Goal: Task Accomplishment & Management: Manage account settings

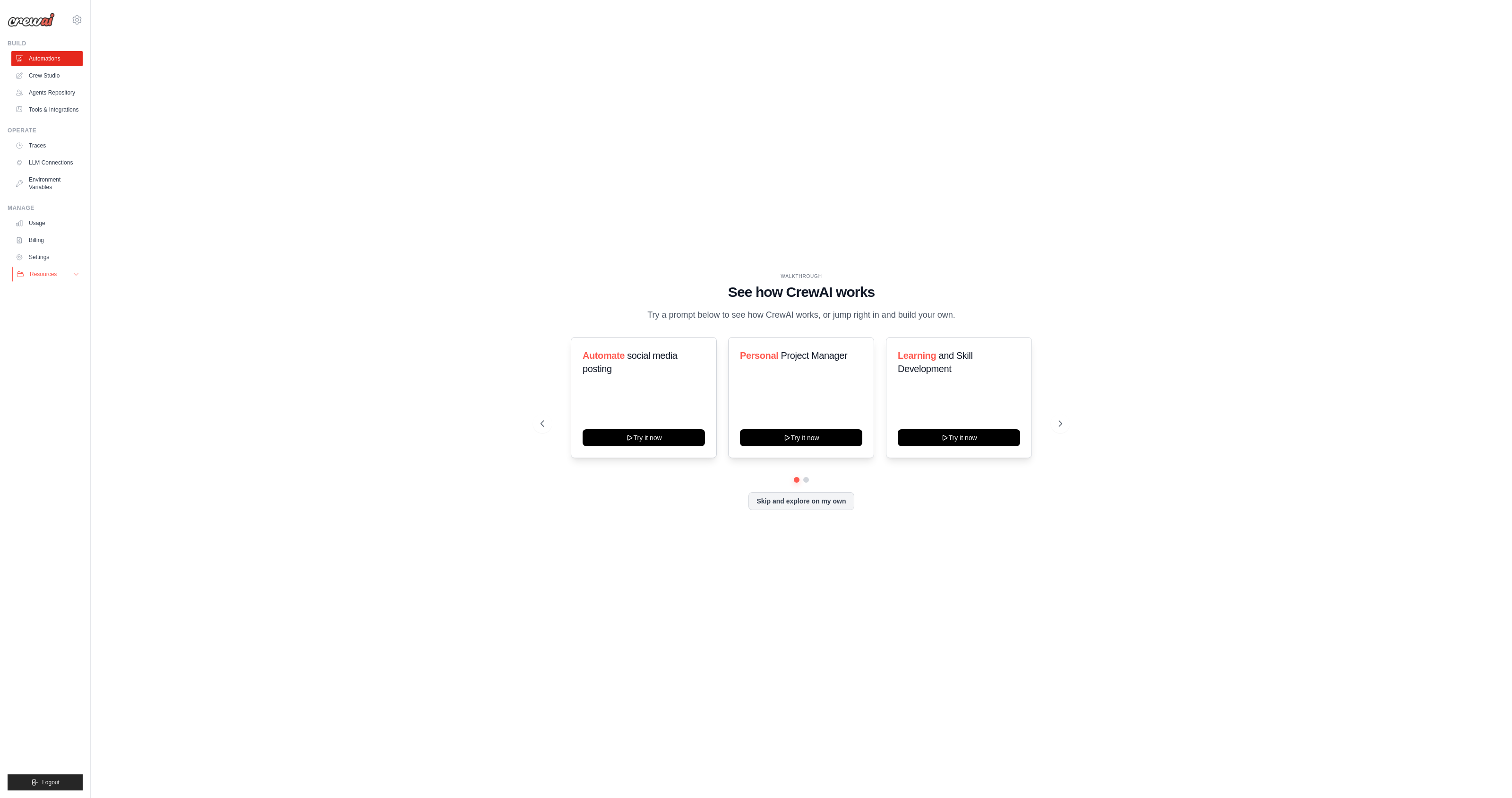
click at [62, 271] on button "Resources" at bounding box center [48, 274] width 72 height 15
click at [64, 454] on ul "Build Automations Crew Studio Agents Repository Tools & Integrations" at bounding box center [45, 415] width 75 height 751
click at [72, 279] on button "Resources" at bounding box center [48, 274] width 72 height 15
click at [69, 112] on link "Tools & Integrations" at bounding box center [48, 110] width 72 height 15
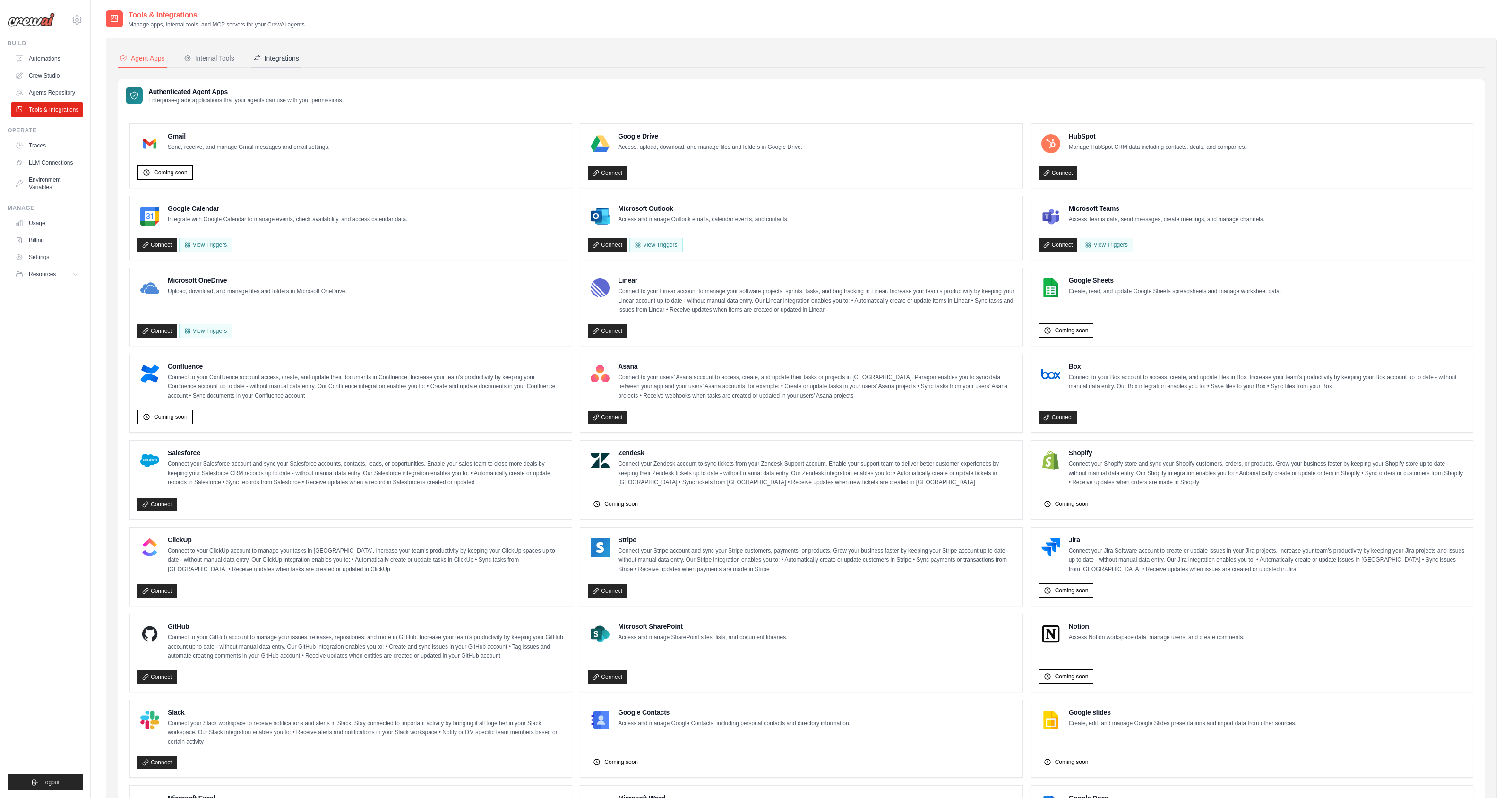
click at [276, 59] on div "Integrations" at bounding box center [275, 57] width 46 height 9
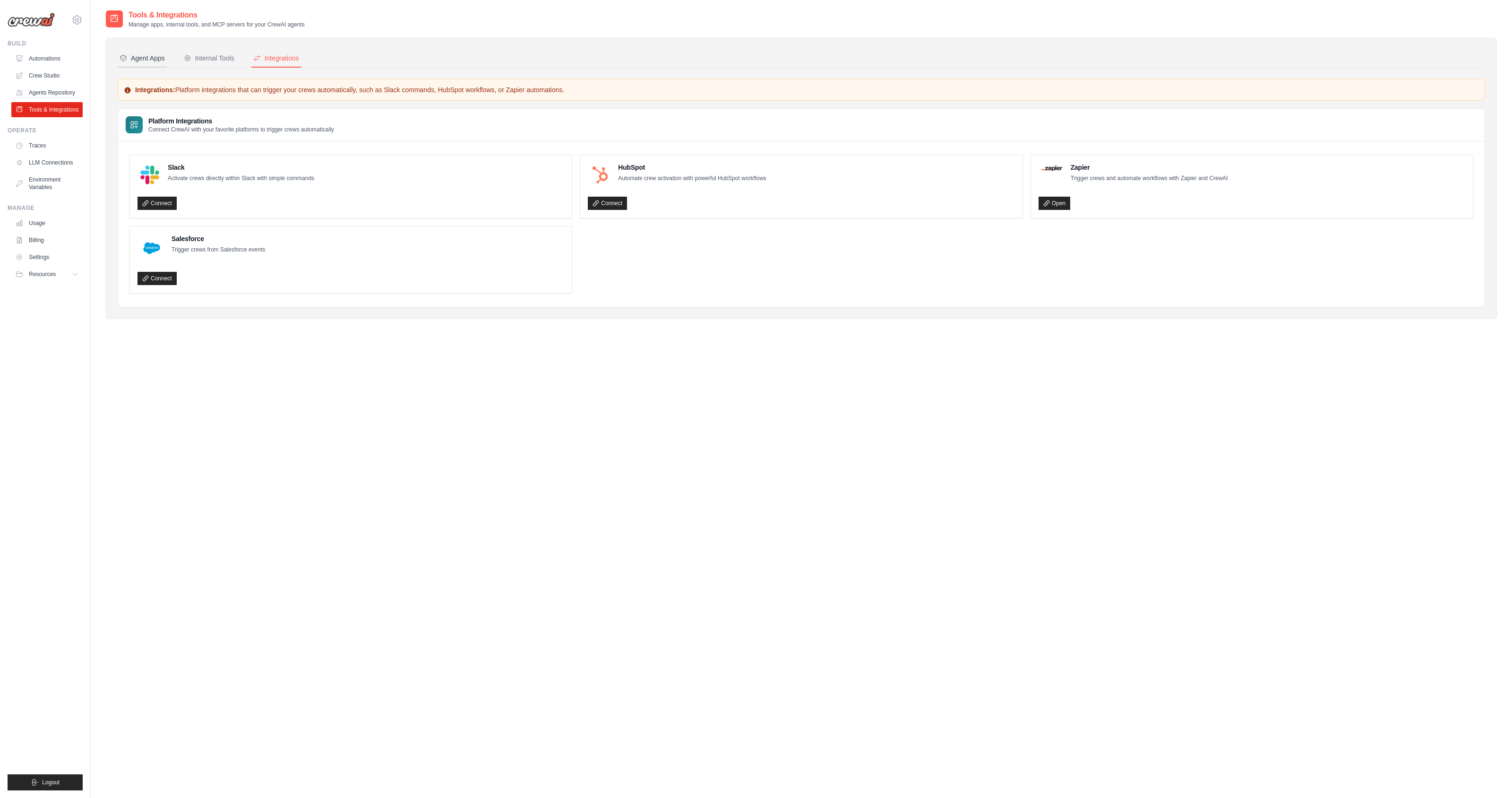
click at [146, 59] on div "Agent Apps" at bounding box center [142, 57] width 46 height 9
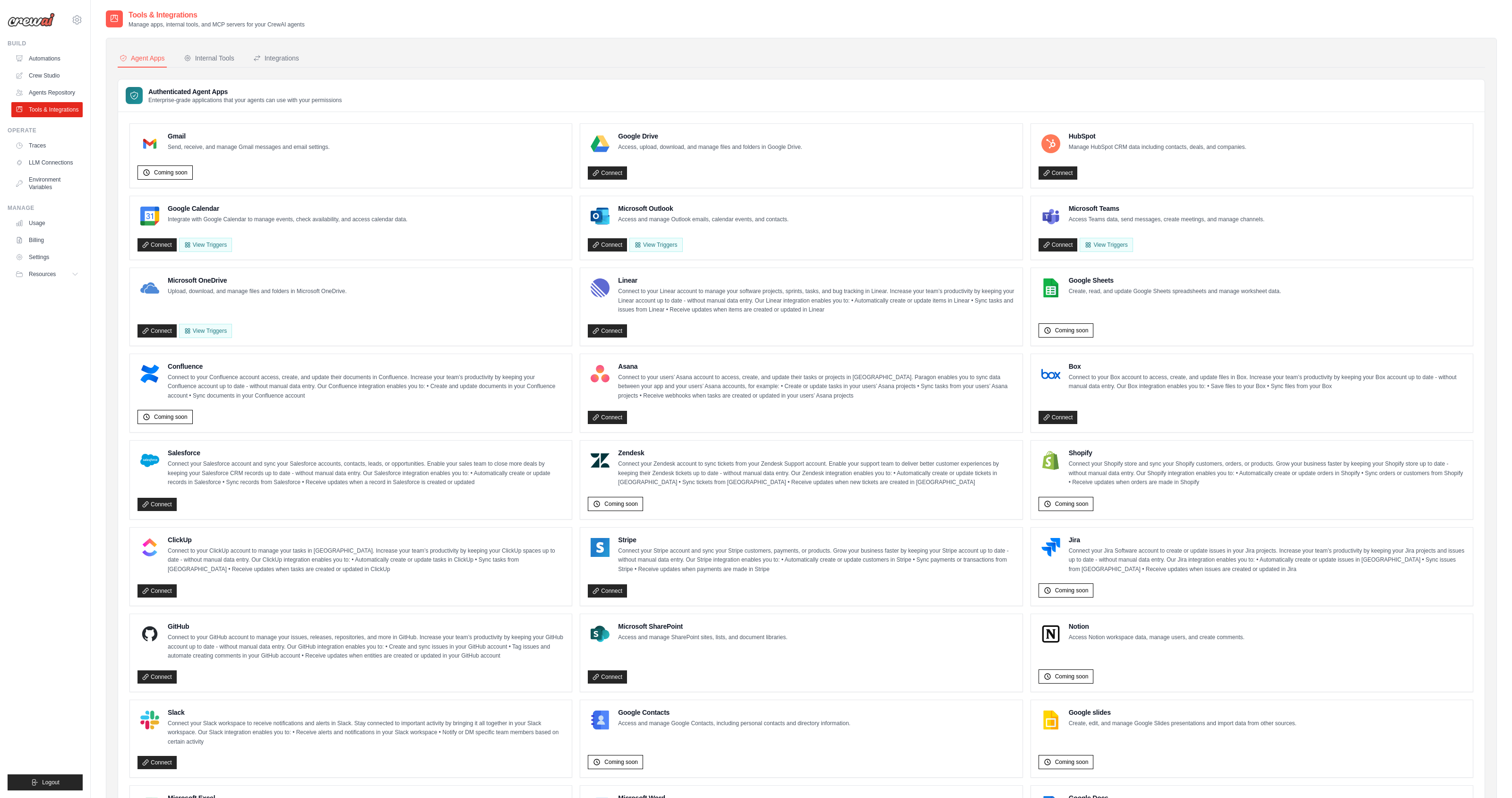
click at [474, 67] on div "Agent Apps Internal Tools Integrations Authenticated Agent Apps Enterprise-grad…" at bounding box center [801, 456] width 1368 height 812
click at [283, 63] on button "Integrations" at bounding box center [276, 59] width 50 height 18
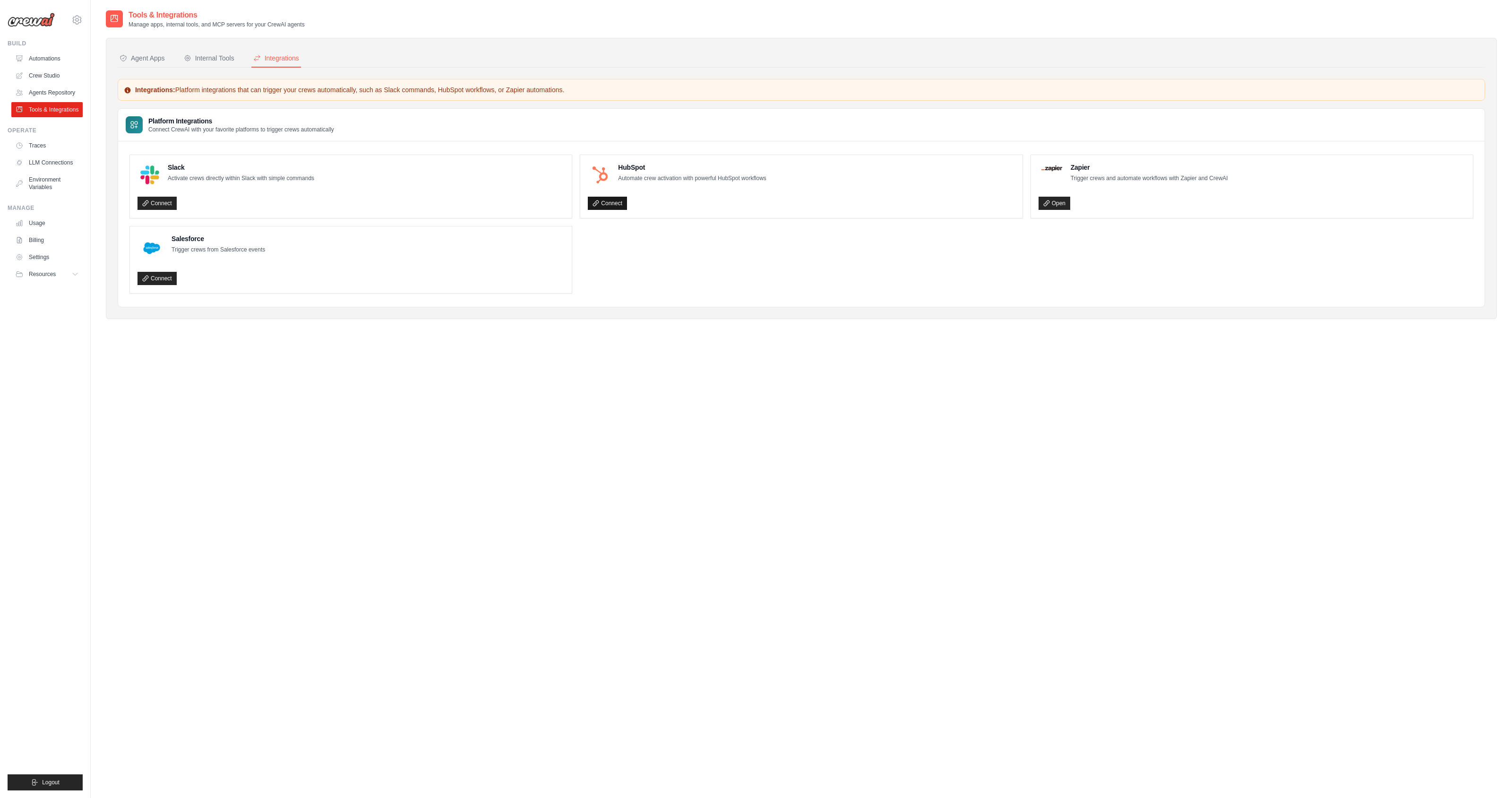
click at [606, 200] on link "Connect" at bounding box center [607, 203] width 39 height 13
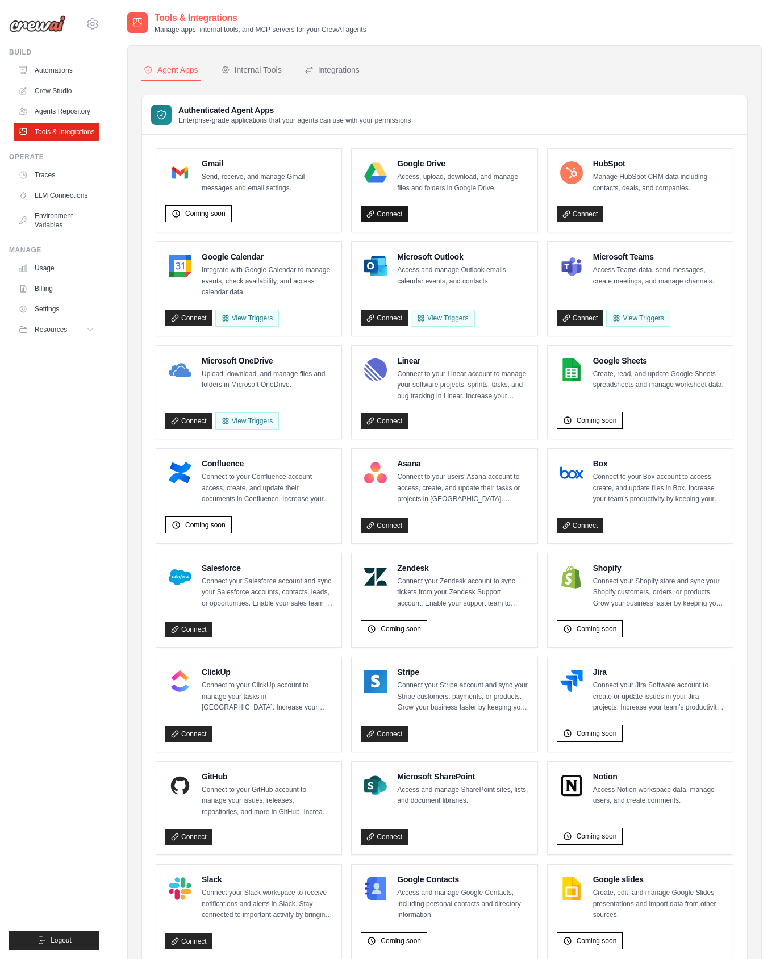
click at [395, 212] on link "Connect" at bounding box center [384, 214] width 47 height 16
click at [63, 83] on link "Crew Studio" at bounding box center [58, 91] width 86 height 18
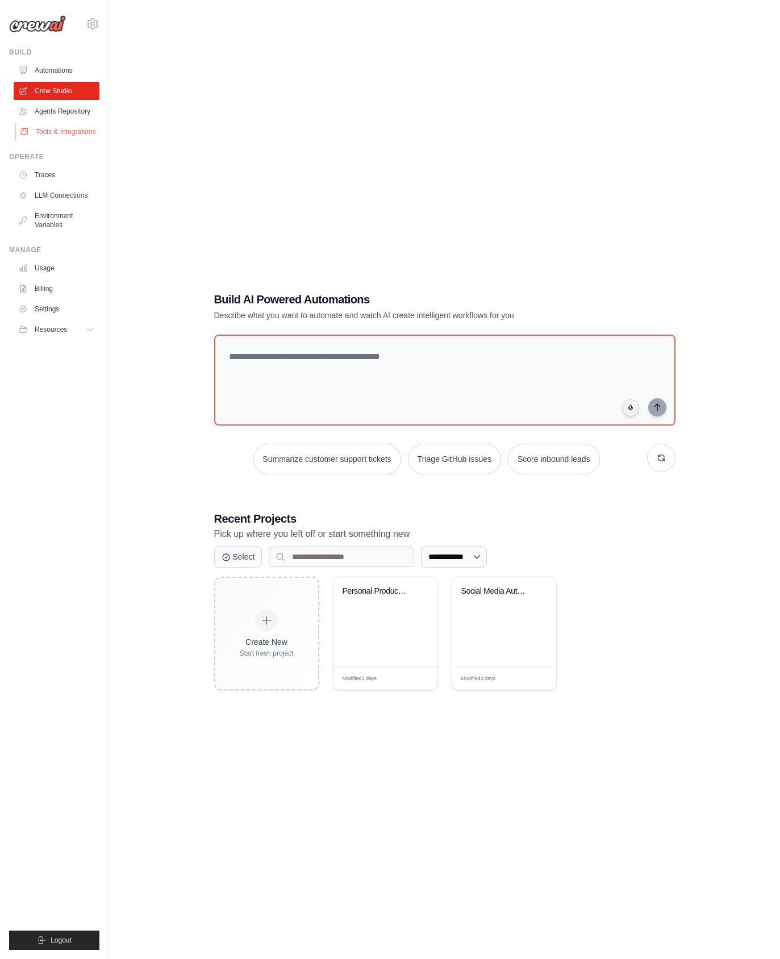
click at [49, 132] on link "Tools & Integrations" at bounding box center [58, 132] width 86 height 18
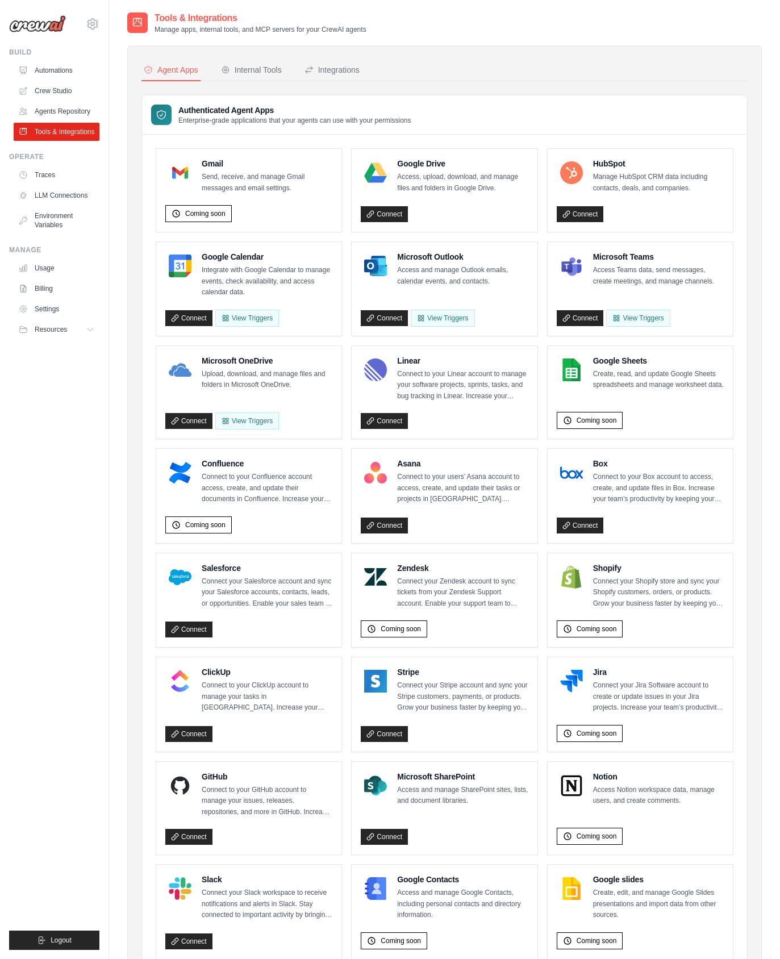
click at [257, 206] on div "Coming soon" at bounding box center [248, 211] width 167 height 22
click at [436, 222] on div "Google Drive Access, upload, download, and manage files and folders in Google D…" at bounding box center [444, 190] width 185 height 83
click at [402, 216] on link "Connect" at bounding box center [384, 214] width 47 height 16
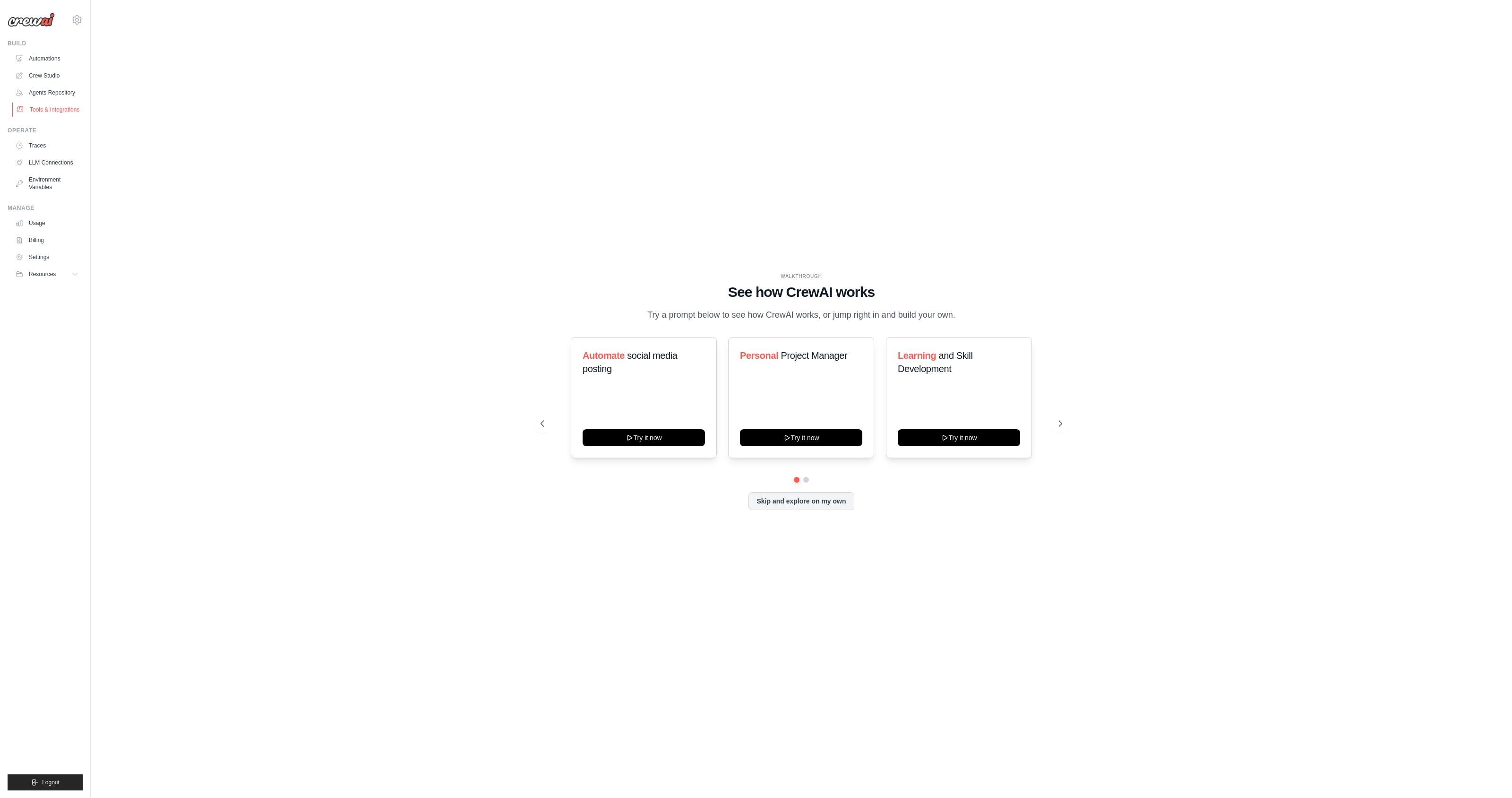
click at [50, 109] on link "Tools & Integrations" at bounding box center [48, 110] width 72 height 15
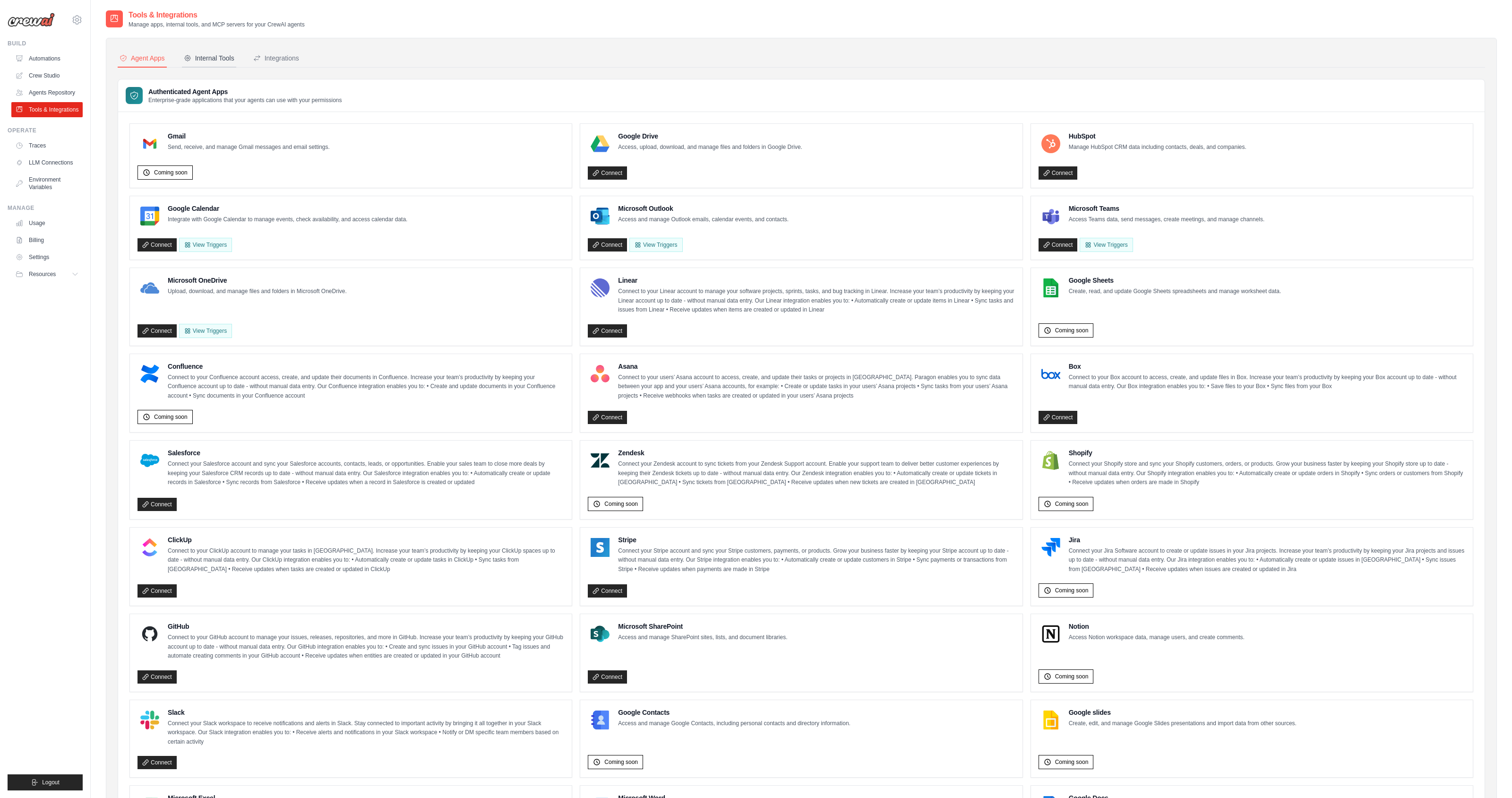
click at [207, 61] on div "Internal Tools" at bounding box center [209, 57] width 51 height 9
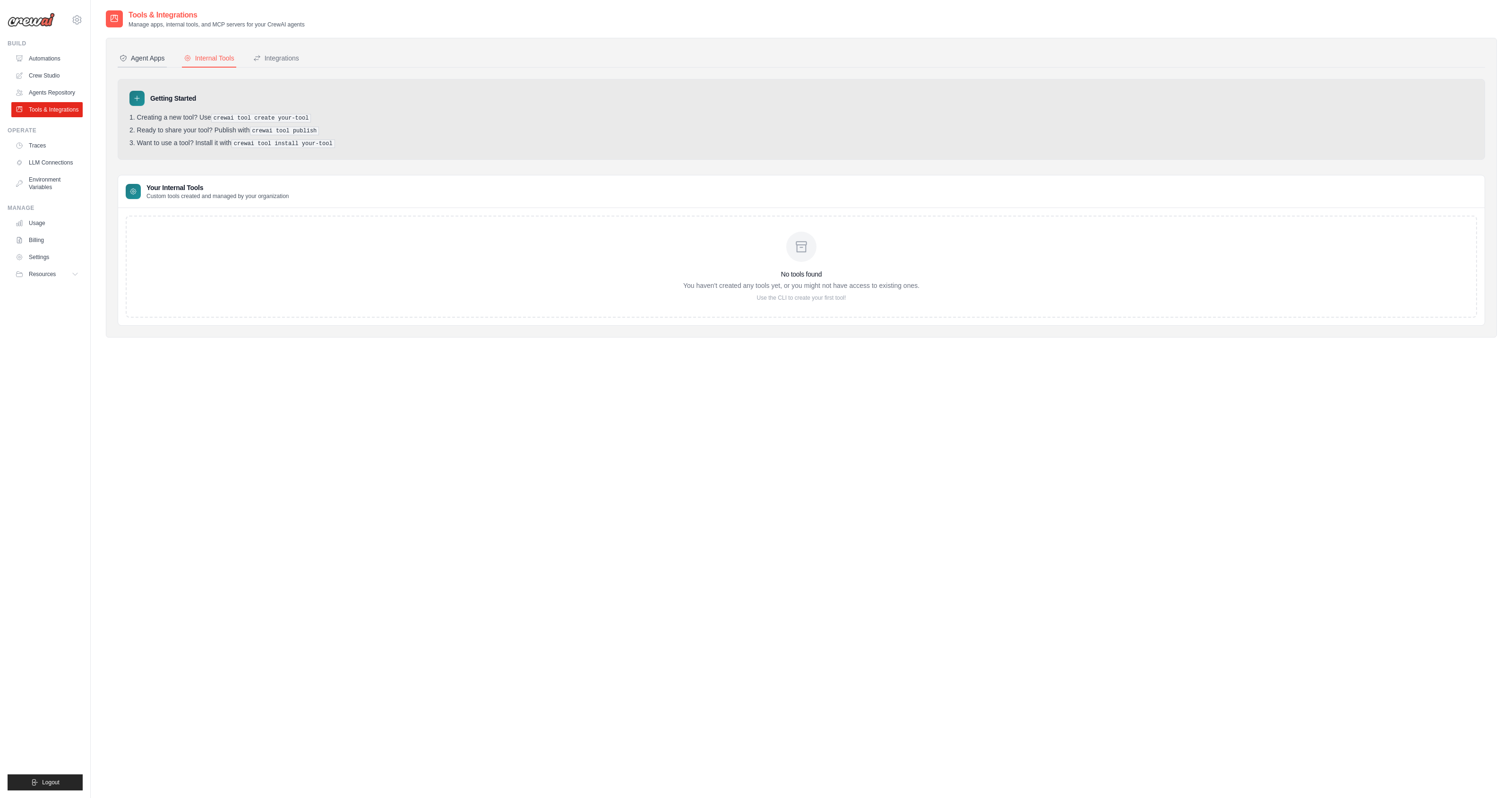
click at [144, 60] on div "Agent Apps" at bounding box center [142, 57] width 46 height 9
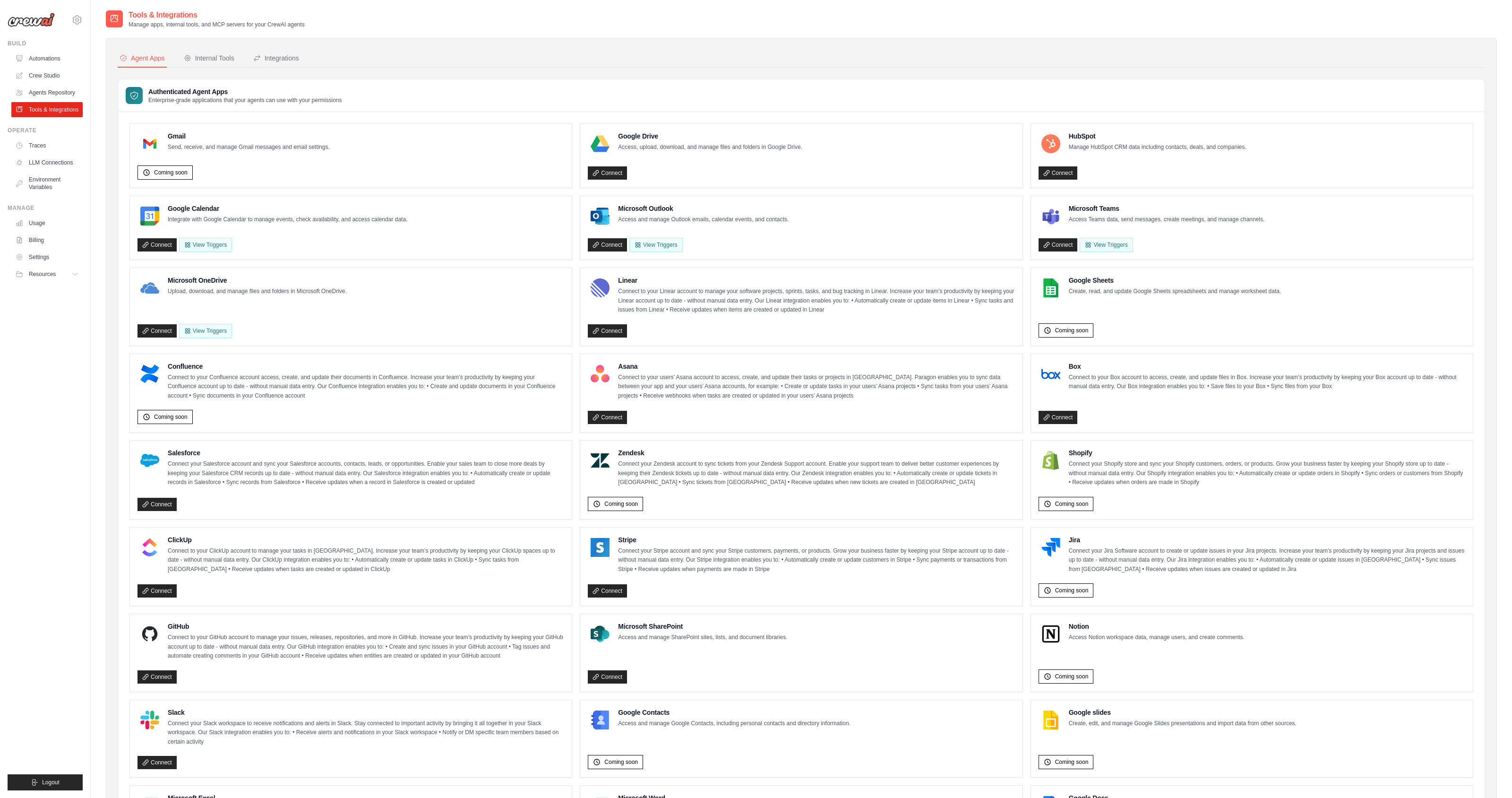
click at [159, 105] on div "Authenticated Agent Apps Enterprise-grade applications that your agents can use…" at bounding box center [801, 95] width 1367 height 32
drag, startPoint x: 148, startPoint y: 102, endPoint x: 352, endPoint y: 103, distance: 204.0
click at [352, 103] on div "Authenticated Agent Apps Enterprise-grade applications that your agents can use…" at bounding box center [801, 95] width 1367 height 32
click at [246, 98] on p "Enterprise-grade applications that your agents can use with your permissions" at bounding box center [245, 100] width 194 height 7
drag, startPoint x: 148, startPoint y: 98, endPoint x: 344, endPoint y: 110, distance: 196.4
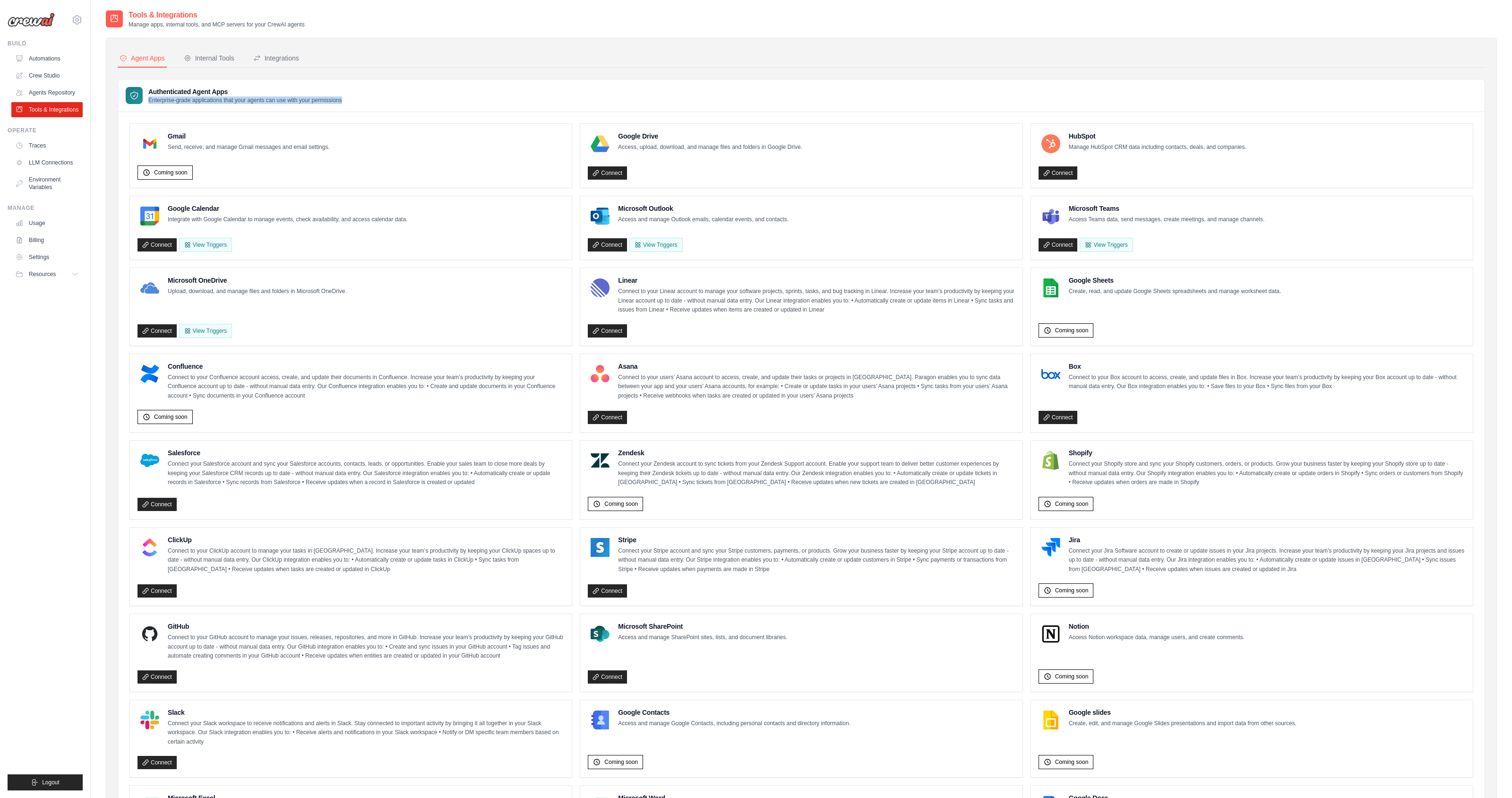
click at [344, 110] on div "Authenticated Agent Apps Enterprise-grade applications that your agents can use…" at bounding box center [801, 95] width 1367 height 32
click at [395, 95] on div "Authenticated Agent Apps Enterprise-grade applications that your agents can use…" at bounding box center [801, 95] width 1367 height 32
drag, startPoint x: 148, startPoint y: 102, endPoint x: 345, endPoint y: 99, distance: 197.0
click at [346, 99] on div "Authenticated Agent Apps Enterprise-grade applications that your agents can use…" at bounding box center [801, 95] width 1367 height 32
click at [345, 99] on div "Authenticated Agent Apps Enterprise-grade applications that your agents can use…" at bounding box center [801, 95] width 1367 height 32
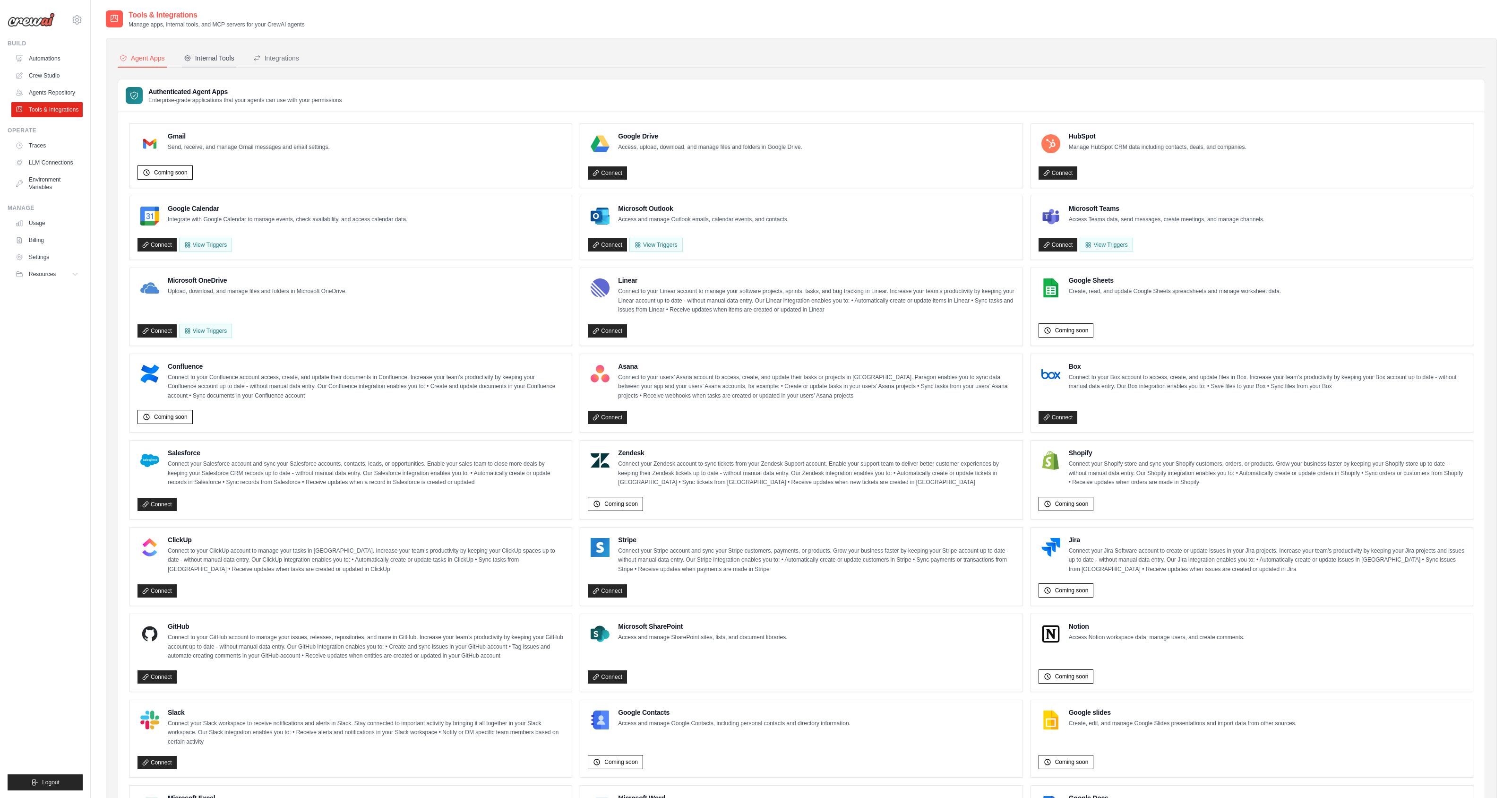
click at [206, 57] on div "Internal Tools" at bounding box center [209, 57] width 51 height 9
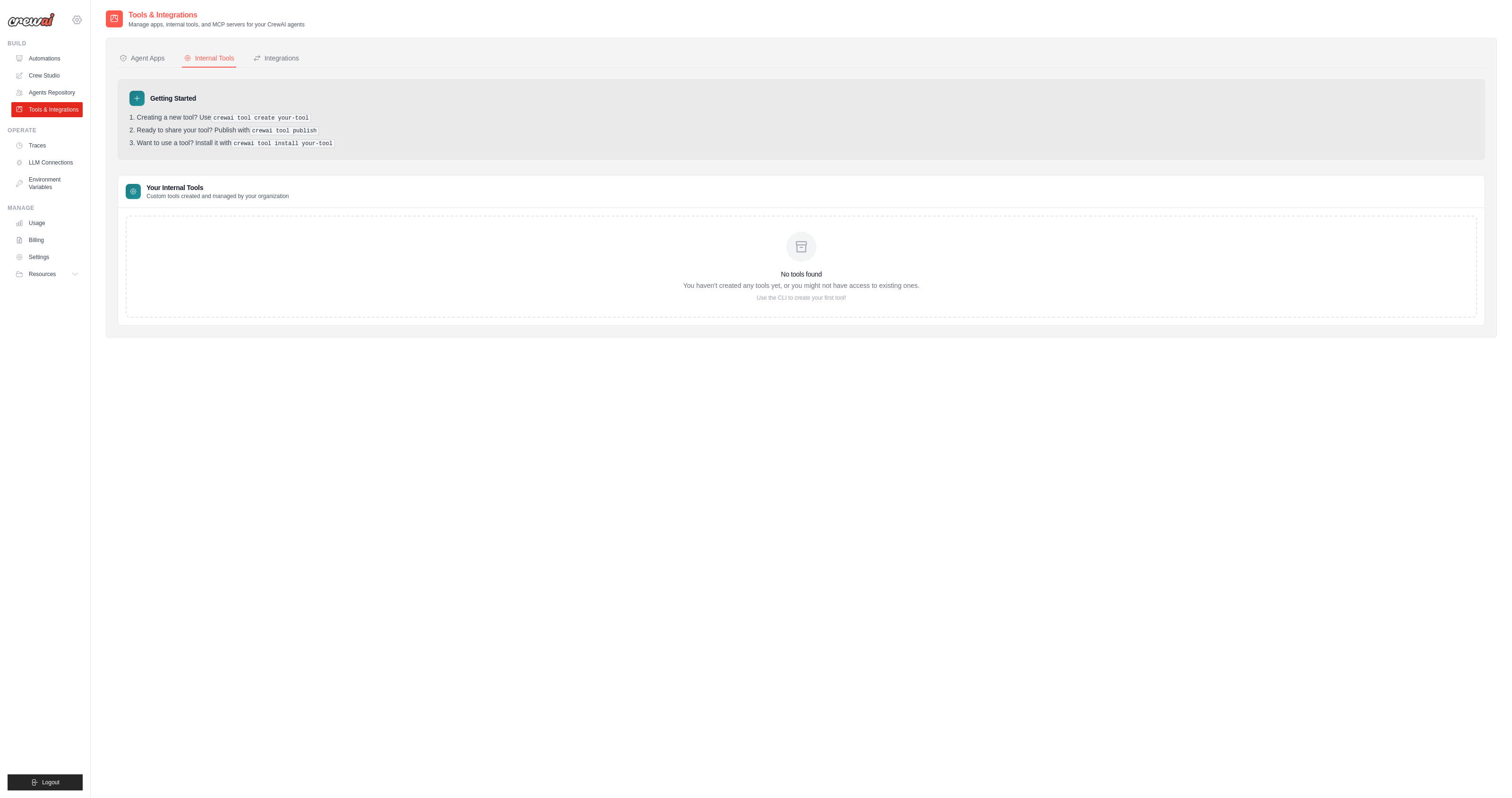
click at [78, 20] on icon at bounding box center [77, 19] width 2 height 2
click at [93, 54] on span "Settings" at bounding box center [117, 58] width 75 height 9
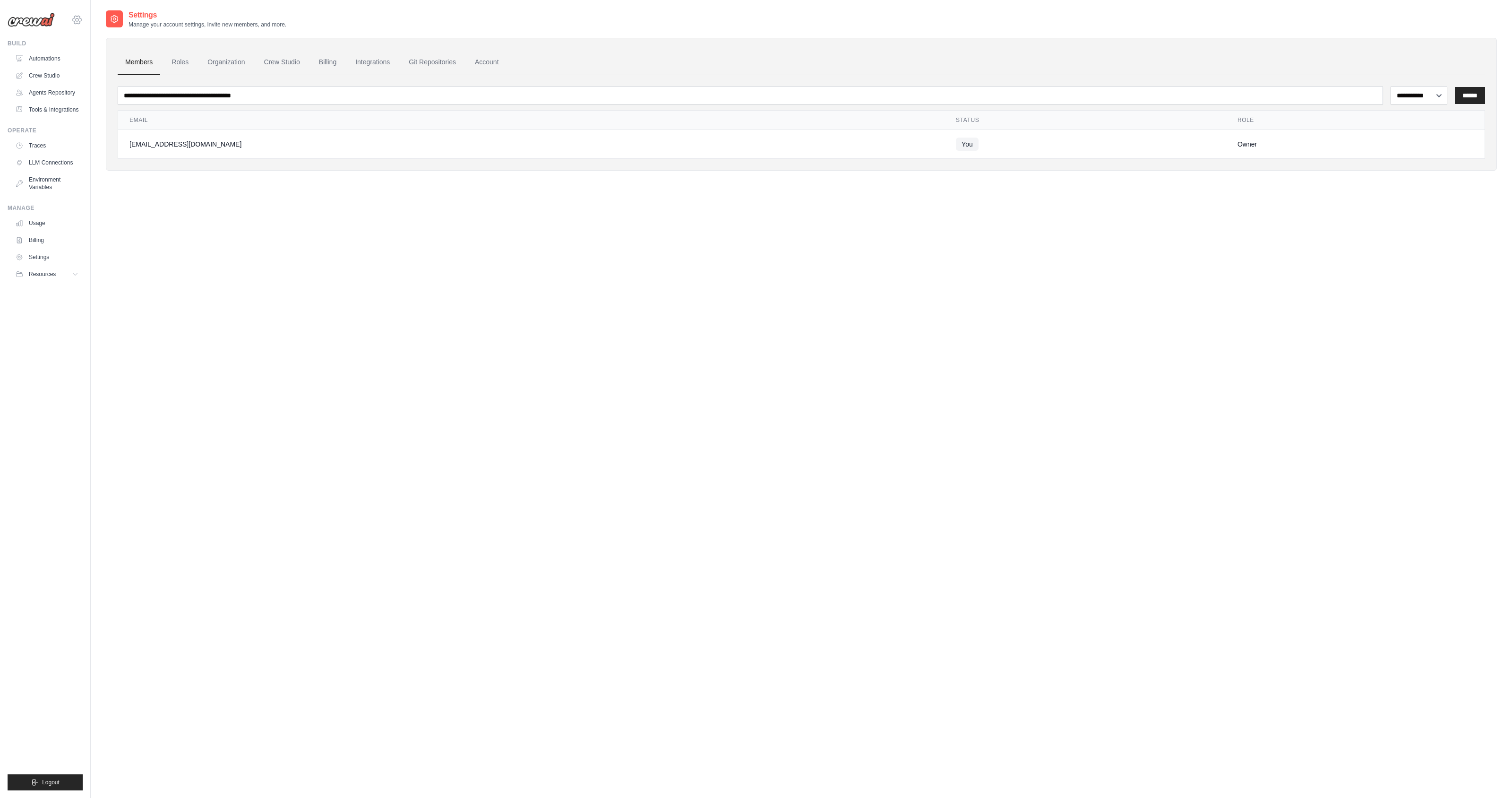
click at [74, 23] on icon at bounding box center [77, 20] width 8 height 8
click at [93, 38] on div "[EMAIL_ADDRESS][DOMAIN_NAME]" at bounding box center [116, 36] width 75 height 9
click at [189, 319] on div "**********" at bounding box center [801, 408] width 1391 height 798
click at [69, 351] on ul "Build Automations Crew Studio Agents Repository Tools & Integrations" at bounding box center [45, 415] width 75 height 751
